Goal: Information Seeking & Learning: Learn about a topic

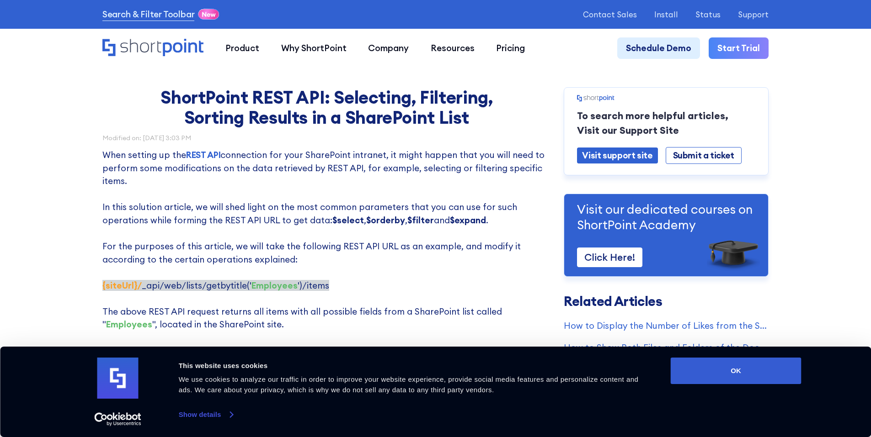
click at [199, 416] on link "Show details" at bounding box center [206, 415] width 54 height 14
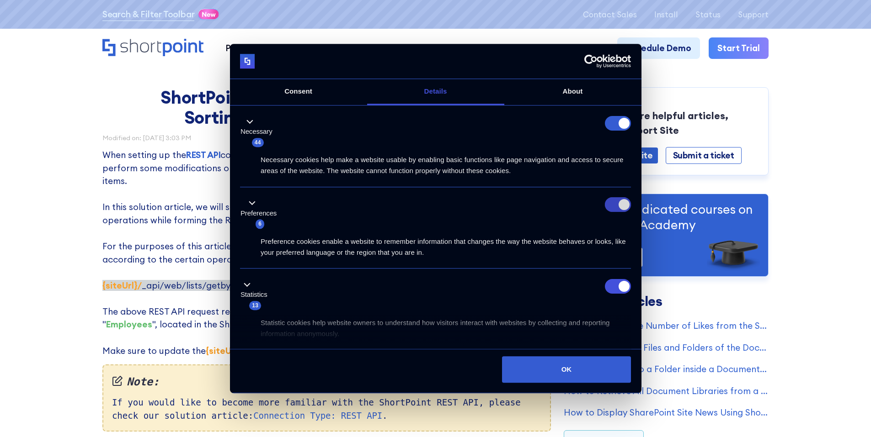
click at [619, 206] on input "Preferences" at bounding box center [618, 205] width 26 height 15
checkbox input "false"
click at [619, 289] on input "Statistics" at bounding box center [618, 286] width 26 height 15
checkbox input "false"
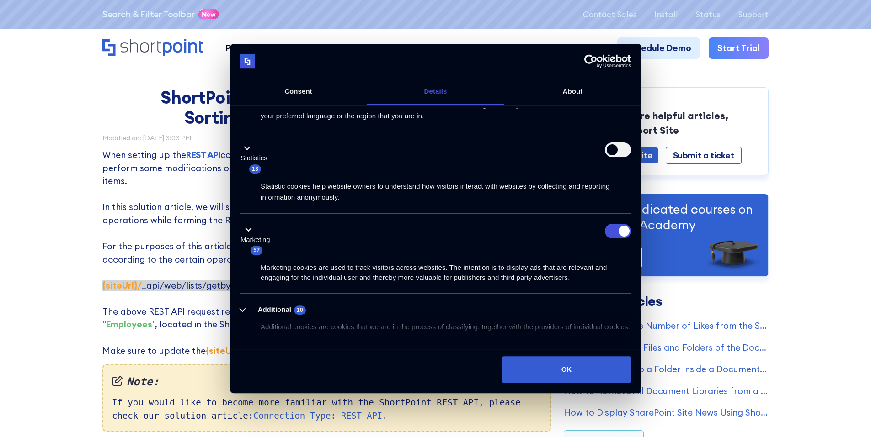
scroll to position [137, 0]
click at [624, 236] on input "Marketing" at bounding box center [618, 231] width 26 height 15
checkbox input "false"
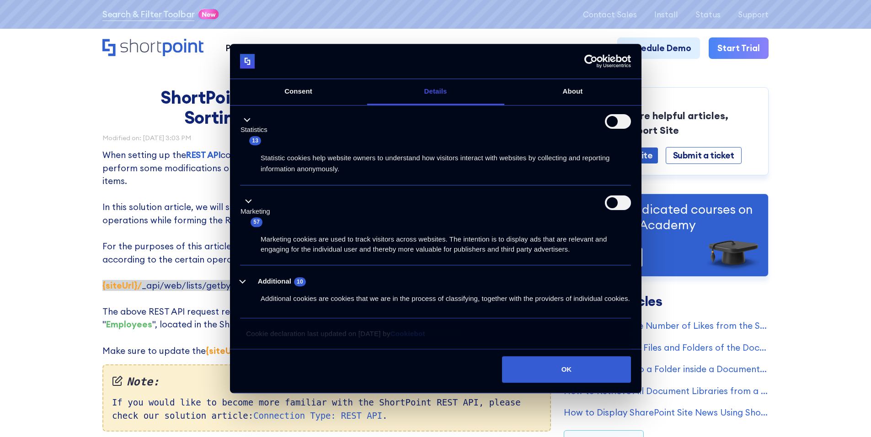
scroll to position [176, 0]
click at [298, 277] on span "10" at bounding box center [300, 281] width 12 height 9
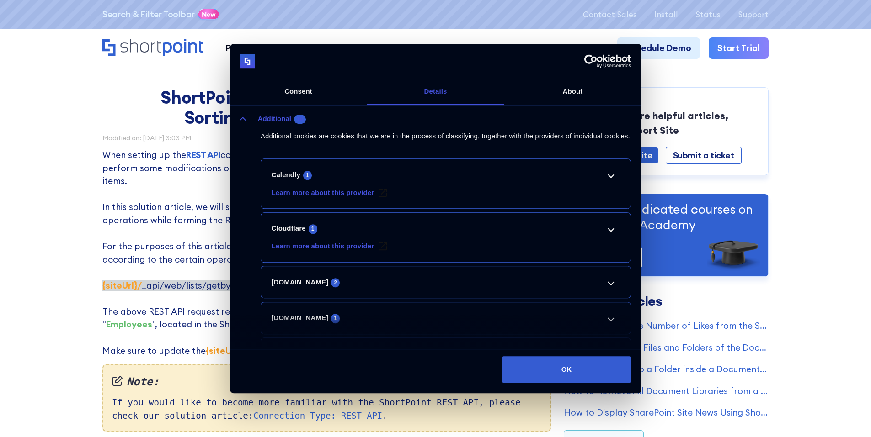
scroll to position [359, 0]
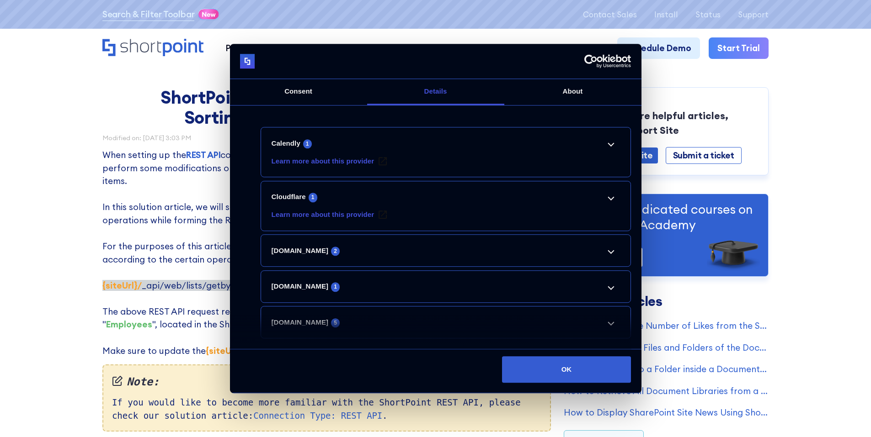
click at [608, 163] on li "Calendly 1 Learn more about this provider _cache Pending Maximum Storage Durati…" at bounding box center [446, 153] width 370 height 50
click at [611, 149] on link "Calendly 1" at bounding box center [446, 143] width 349 height 11
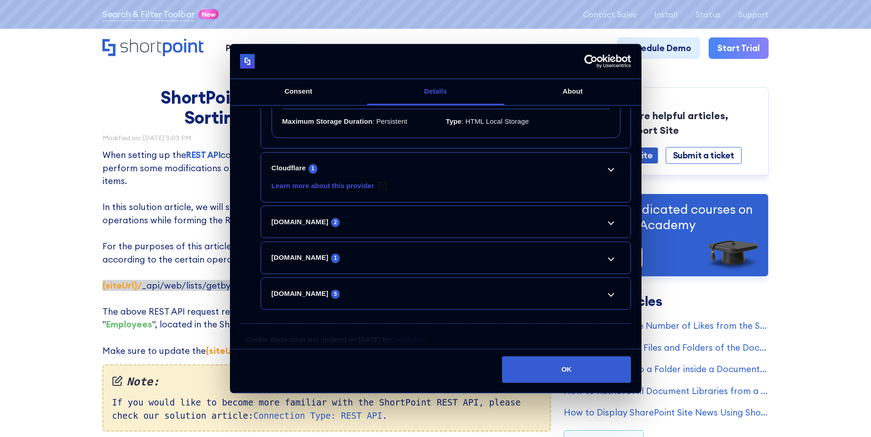
scroll to position [503, 0]
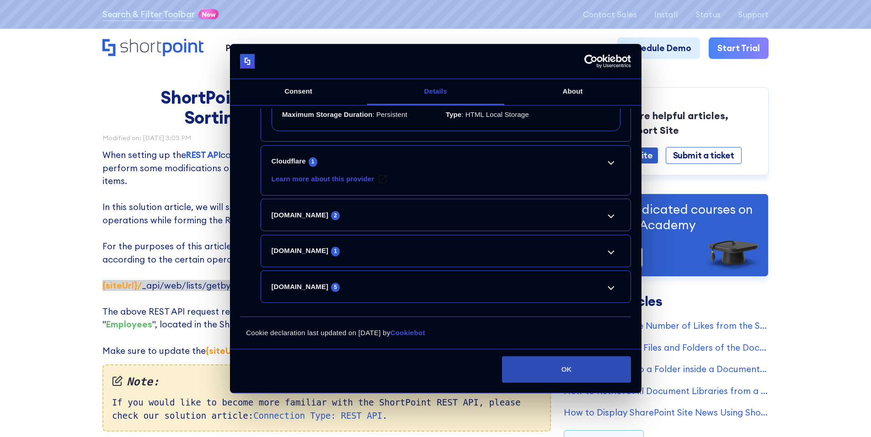
click at [530, 373] on button "OK" at bounding box center [566, 370] width 129 height 27
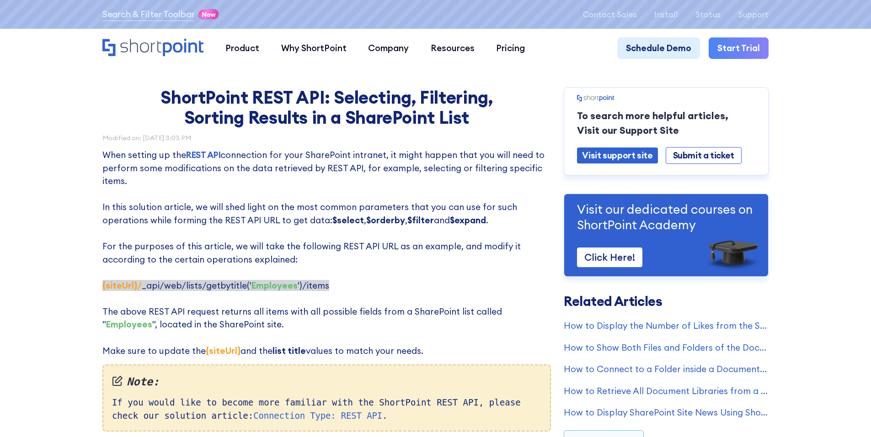
scroll to position [0, 0]
click at [398, 293] on p "When setting up the REST API connection for your SharePoint intranet, it might …" at bounding box center [326, 253] width 448 height 209
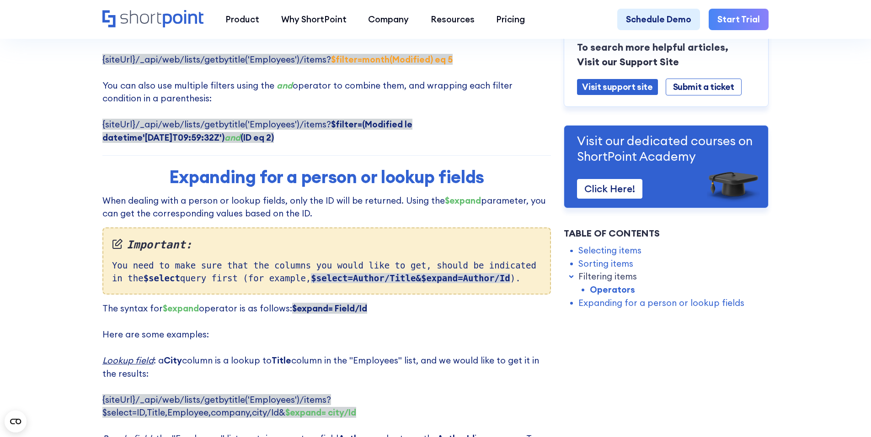
scroll to position [2057, 0]
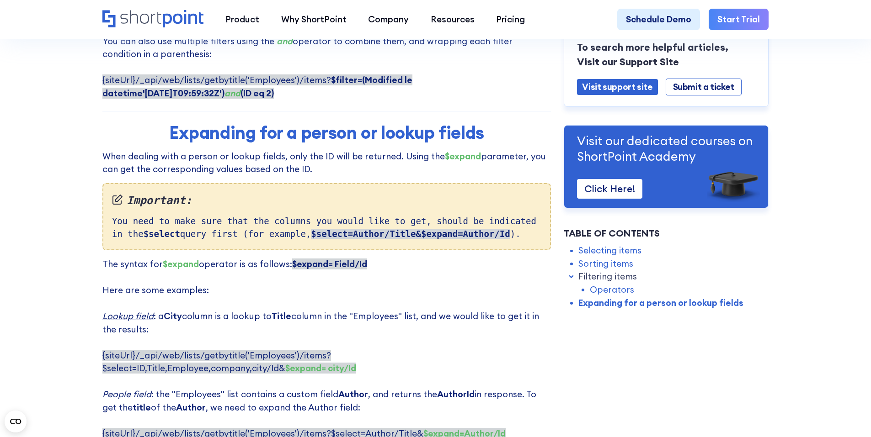
click at [459, 258] on p "The syntax for $expand operator is as follows: $expand= Field/Id ‍ Here are som…" at bounding box center [326, 349] width 448 height 183
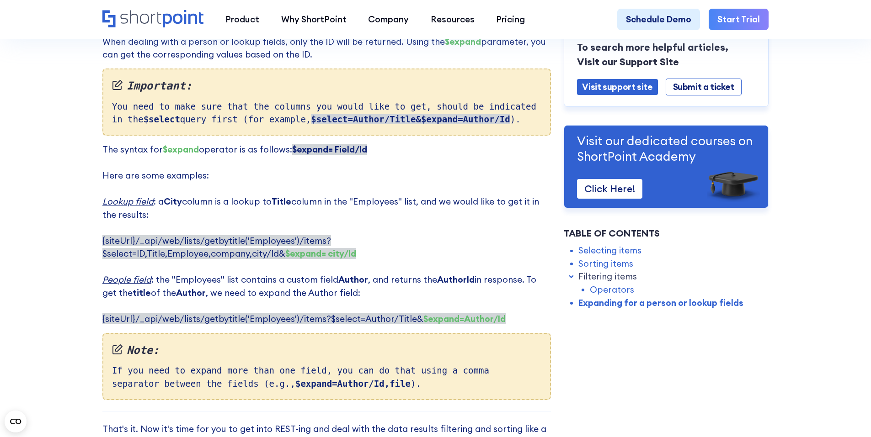
scroll to position [2149, 0]
